Goal: Communication & Community: Share content

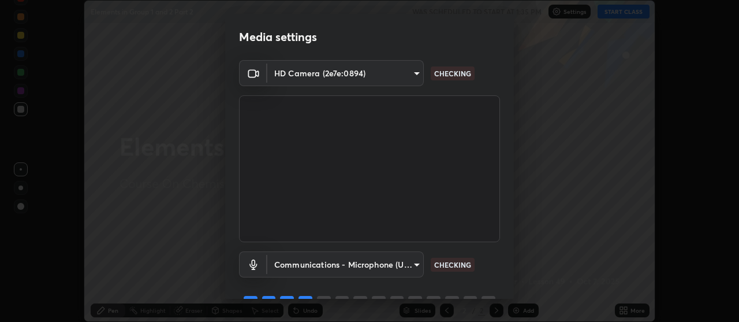
scroll to position [57, 0]
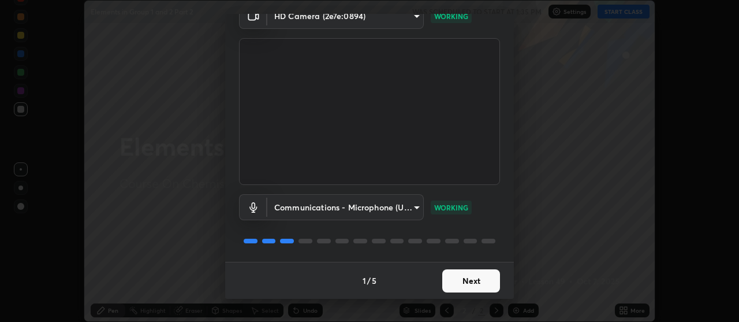
click at [479, 281] on button "Next" at bounding box center [471, 280] width 58 height 23
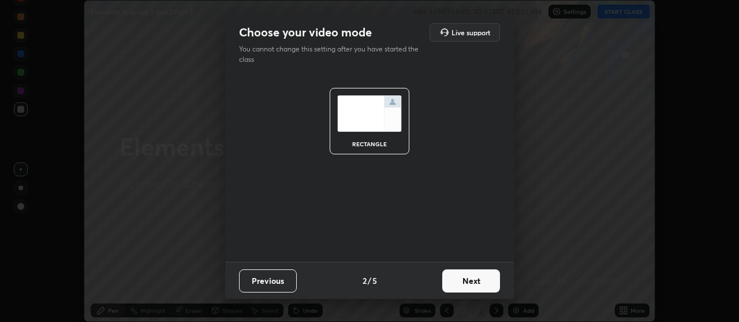
click at [479, 284] on button "Next" at bounding box center [471, 280] width 58 height 23
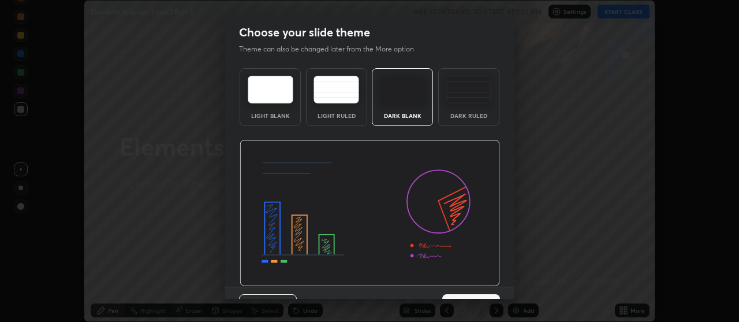
scroll to position [25, 0]
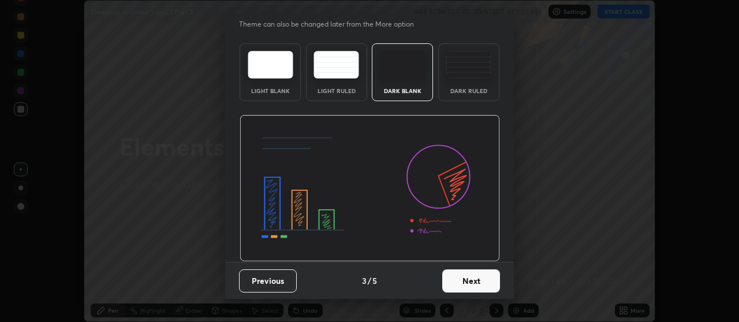
click at [471, 282] on button "Next" at bounding box center [471, 280] width 58 height 23
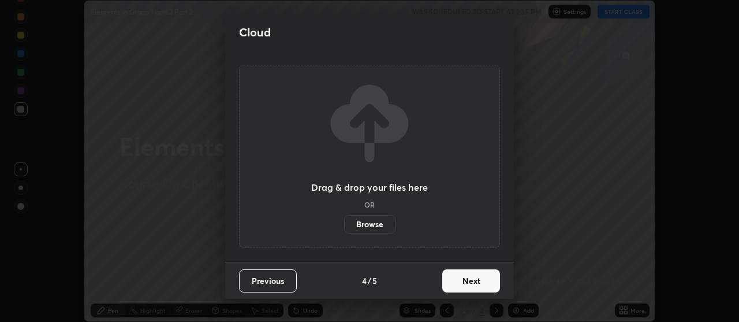
scroll to position [0, 0]
click at [471, 282] on button "Next" at bounding box center [471, 280] width 58 height 23
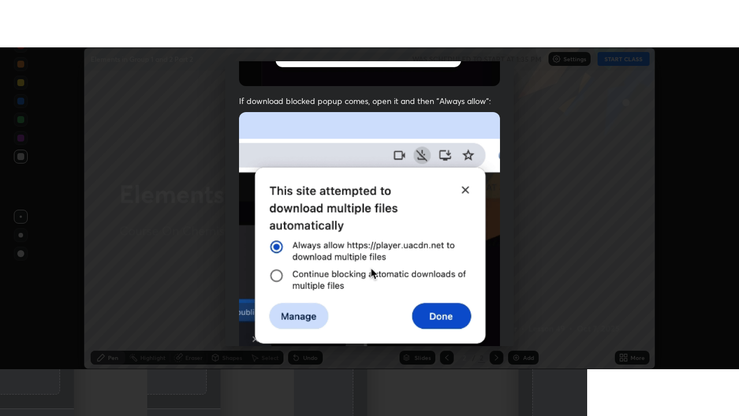
scroll to position [293, 0]
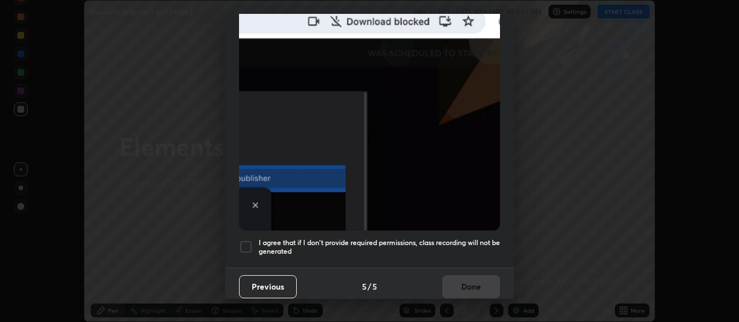
click at [248, 241] on div at bounding box center [246, 247] width 14 height 14
click at [452, 280] on button "Done" at bounding box center [471, 286] width 58 height 23
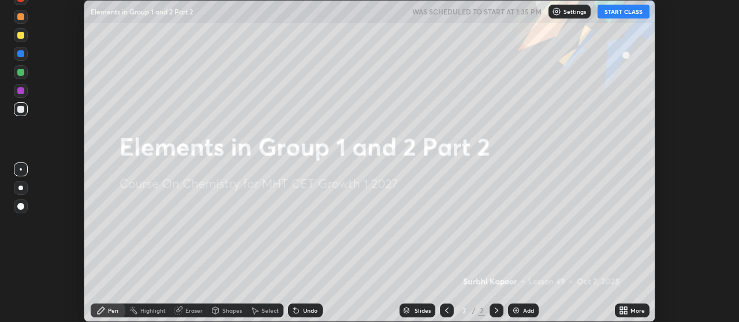
click at [616, 16] on button "START CLASS" at bounding box center [624, 12] width 52 height 14
click at [626, 308] on icon at bounding box center [625, 308] width 3 height 3
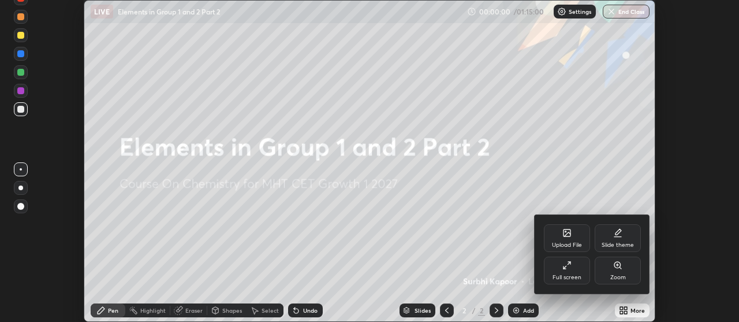
click at [566, 274] on div "Full screen" at bounding box center [567, 277] width 29 height 6
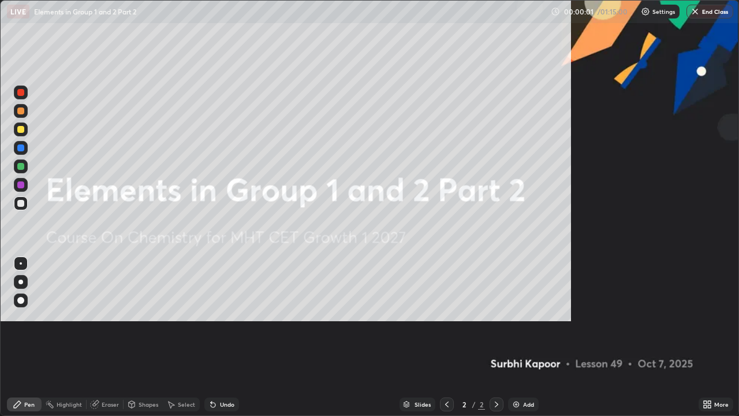
scroll to position [416, 739]
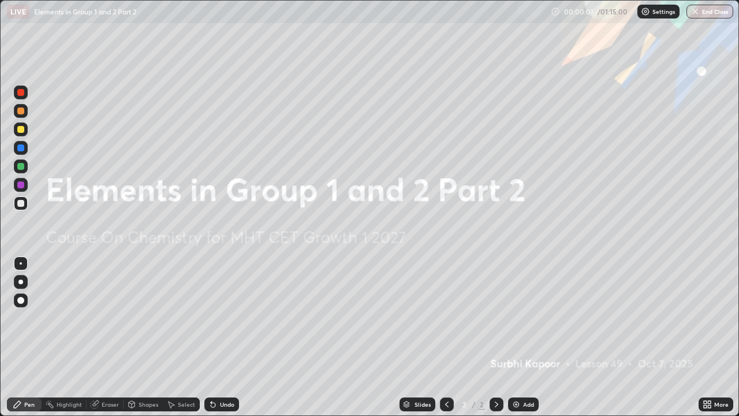
click at [523, 321] on div "Add" at bounding box center [528, 404] width 11 height 6
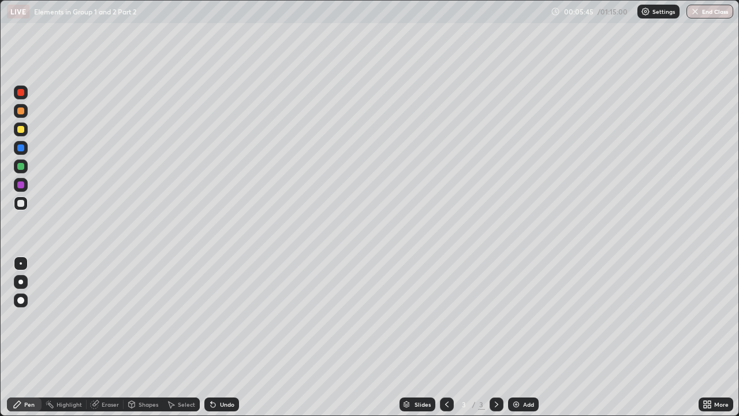
click at [523, 321] on div "Add" at bounding box center [528, 404] width 11 height 6
click at [107, 321] on div "Eraser" at bounding box center [110, 404] width 17 height 6
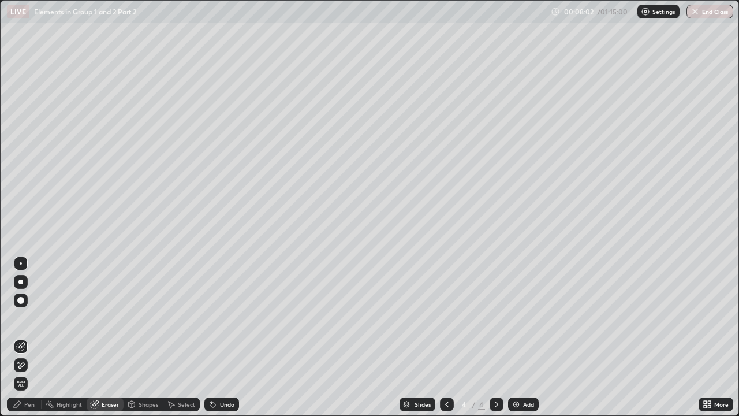
click at [33, 321] on div "Pen" at bounding box center [24, 404] width 35 height 14
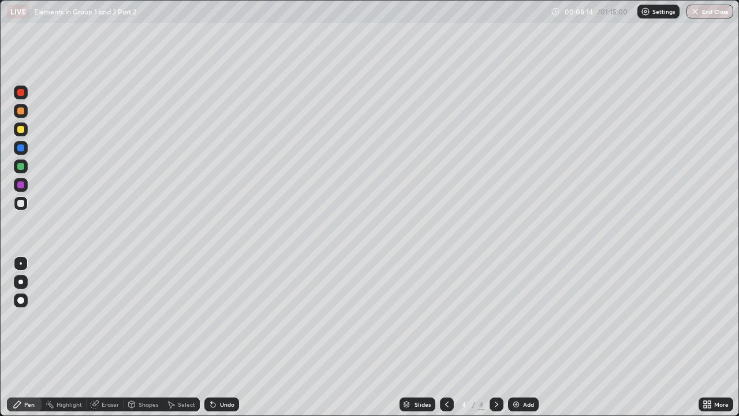
click at [32, 321] on div "Pen" at bounding box center [29, 404] width 10 height 6
click at [102, 321] on div "Eraser" at bounding box center [110, 404] width 17 height 6
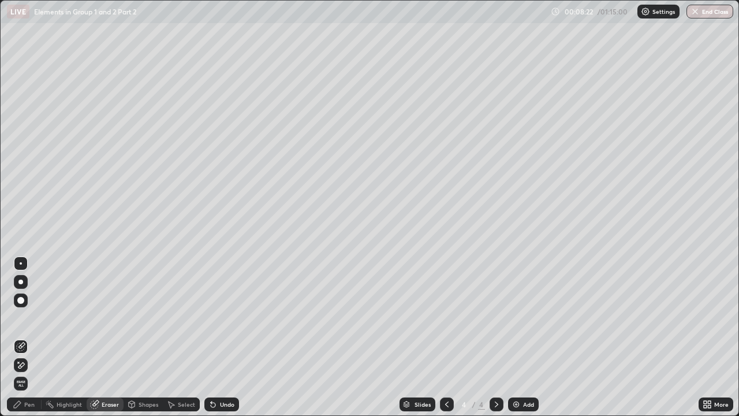
click at [28, 321] on div "Pen" at bounding box center [29, 404] width 10 height 6
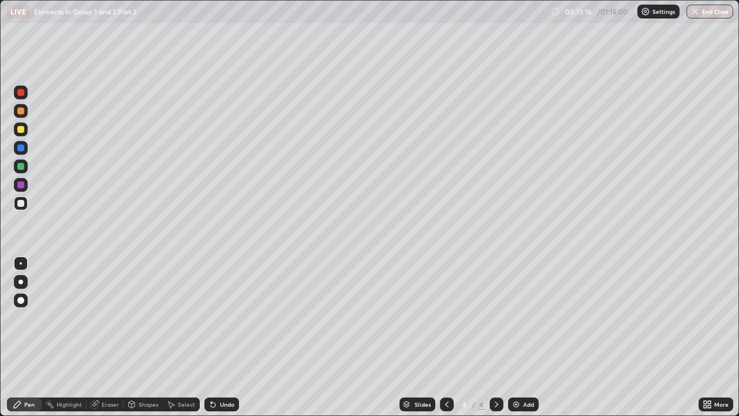
click at [518, 321] on img at bounding box center [516, 404] width 9 height 9
click at [524, 321] on div "Add" at bounding box center [523, 404] width 31 height 14
click at [111, 321] on div "Eraser" at bounding box center [110, 404] width 17 height 6
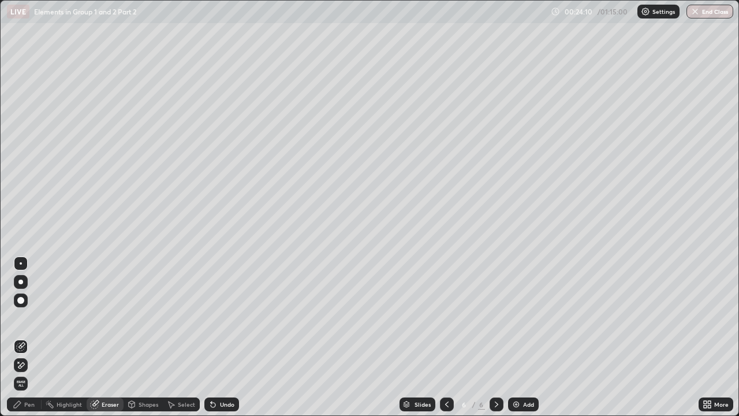
click at [28, 321] on div "Pen" at bounding box center [24, 404] width 35 height 14
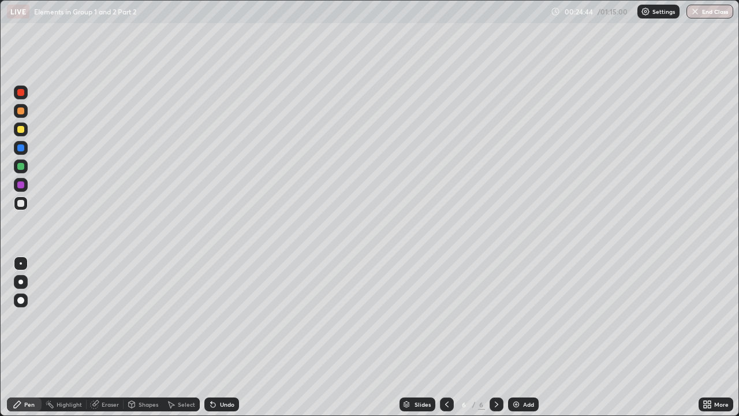
click at [451, 321] on div at bounding box center [447, 404] width 14 height 14
click at [495, 321] on icon at bounding box center [496, 404] width 3 height 6
click at [526, 321] on div "Add" at bounding box center [528, 404] width 11 height 6
click at [521, 321] on div "Add" at bounding box center [523, 404] width 31 height 14
click at [522, 321] on div "Add" at bounding box center [523, 404] width 31 height 14
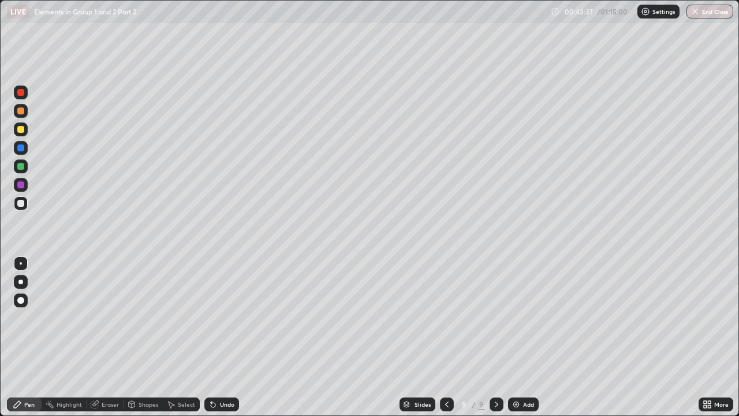
click at [524, 321] on div "Add" at bounding box center [523, 404] width 31 height 14
click at [224, 321] on div "Undo" at bounding box center [227, 404] width 14 height 6
click at [526, 321] on div "Add" at bounding box center [523, 404] width 31 height 14
click at [527, 321] on div "Add" at bounding box center [528, 404] width 11 height 6
click at [225, 321] on div "Undo" at bounding box center [221, 404] width 35 height 14
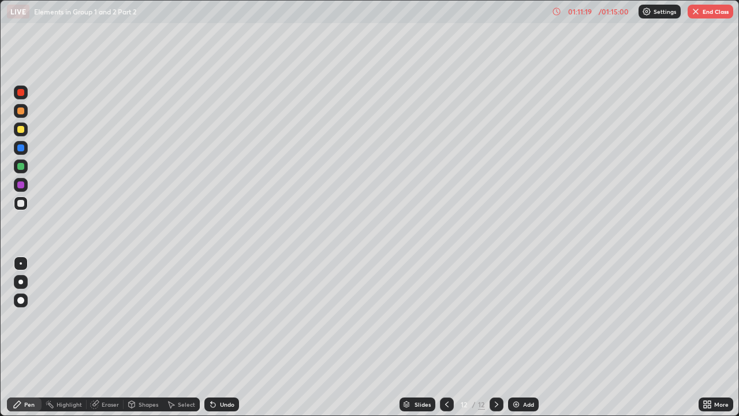
click at [524, 321] on div "Add" at bounding box center [528, 404] width 11 height 6
click at [231, 321] on div "Undo" at bounding box center [227, 404] width 14 height 6
click at [226, 321] on div "Undo" at bounding box center [227, 404] width 14 height 6
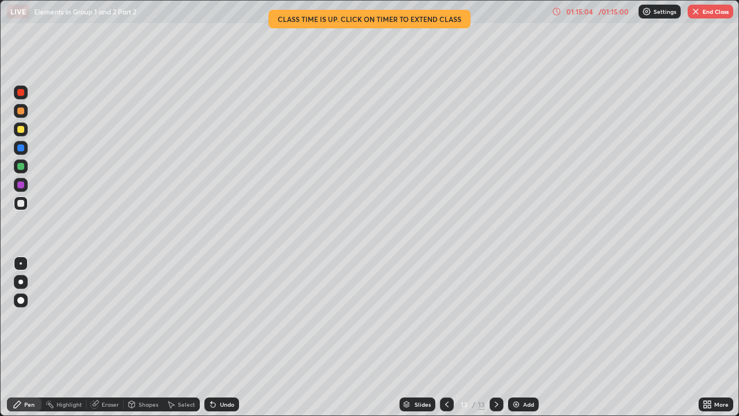
click at [706, 14] on button "End Class" at bounding box center [711, 12] width 46 height 14
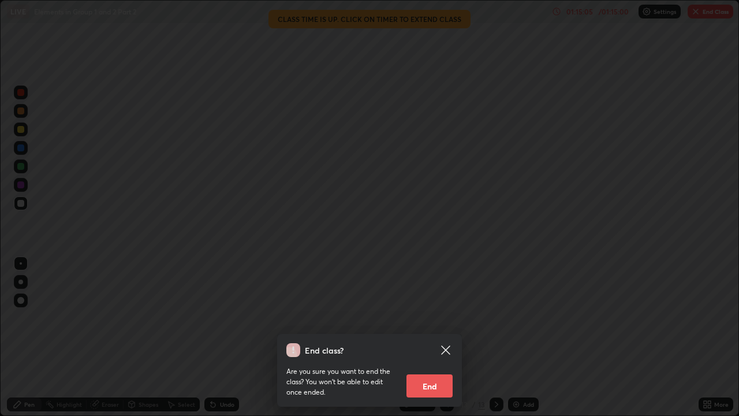
click at [441, 321] on button "End" at bounding box center [430, 385] width 46 height 23
